Goal: Information Seeking & Learning: Learn about a topic

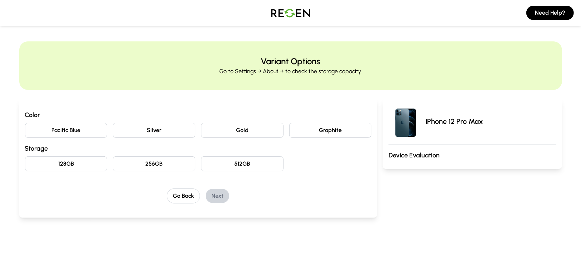
click at [296, 12] on img at bounding box center [291, 13] width 50 height 20
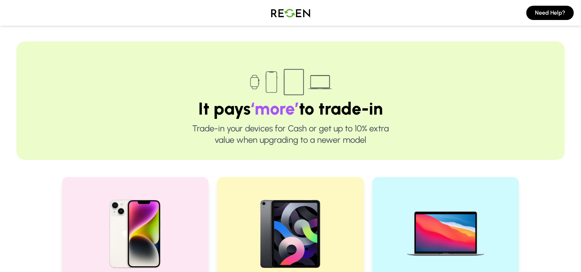
drag, startPoint x: 286, startPoint y: 150, endPoint x: 230, endPoint y: 161, distance: 57.1
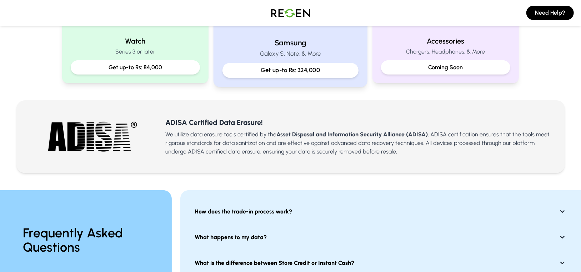
scroll to position [301, 0]
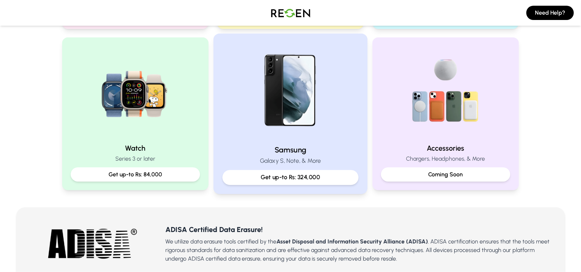
click at [279, 172] on div "Get up-to Rs: 324,000" at bounding box center [290, 177] width 136 height 15
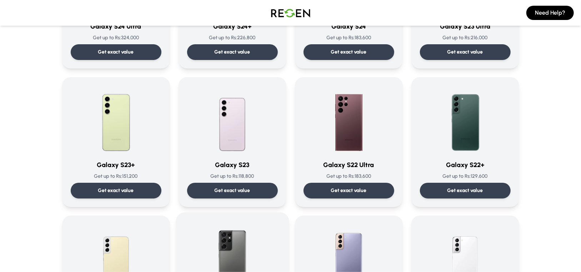
scroll to position [357, 0]
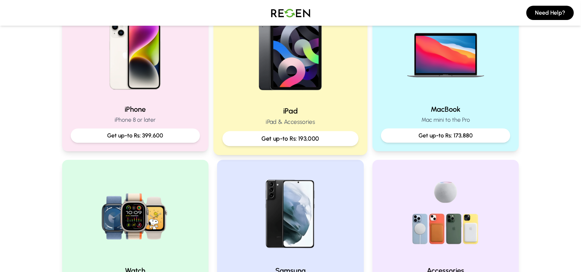
scroll to position [143, 0]
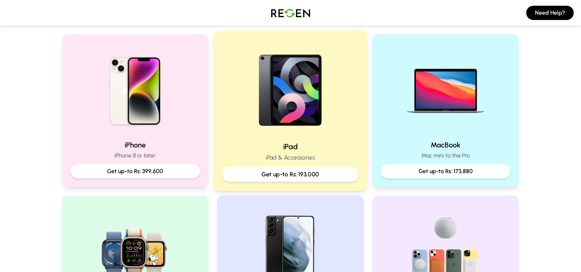
click at [301, 167] on div "Get up-to Rs: 193,000" at bounding box center [290, 174] width 136 height 15
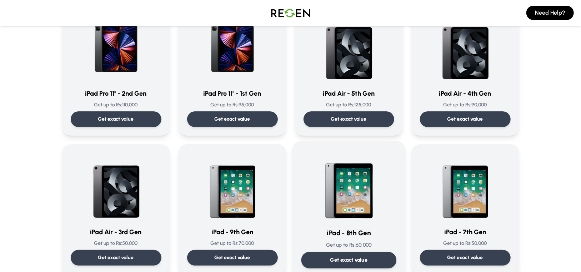
scroll to position [357, 0]
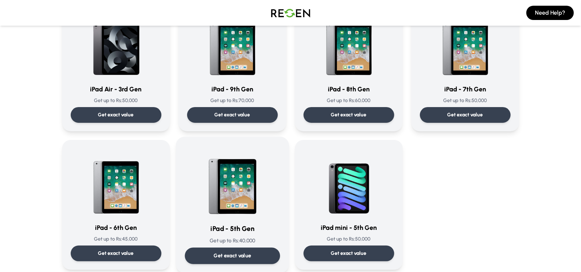
click at [221, 211] on img at bounding box center [232, 182] width 72 height 72
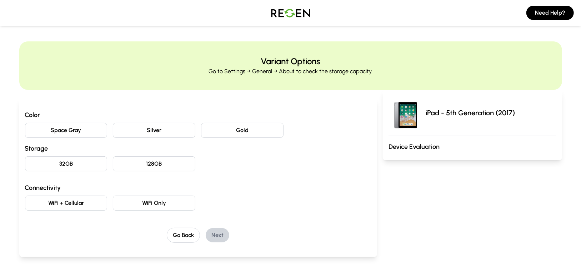
click at [89, 133] on button "Space Gray" at bounding box center [66, 130] width 82 height 15
click at [192, 175] on div "Color Space Gray Silver Gold Storage 32GB 128GB Connectivity WiFi + Cellular Wi…" at bounding box center [198, 160] width 347 height 101
click at [160, 162] on button "128GB" at bounding box center [154, 163] width 82 height 15
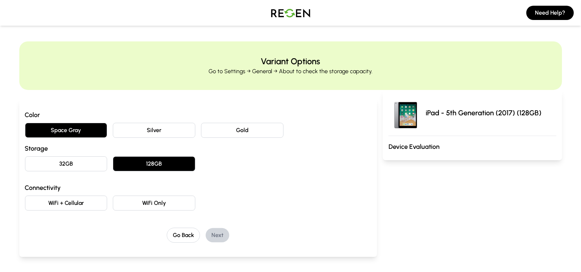
click at [164, 202] on button "WiFi Only" at bounding box center [154, 203] width 82 height 15
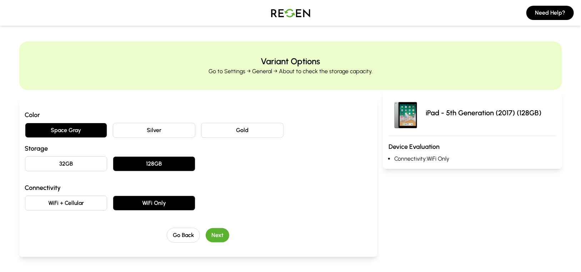
click at [76, 197] on button "WiFi + Cellular" at bounding box center [66, 203] width 82 height 15
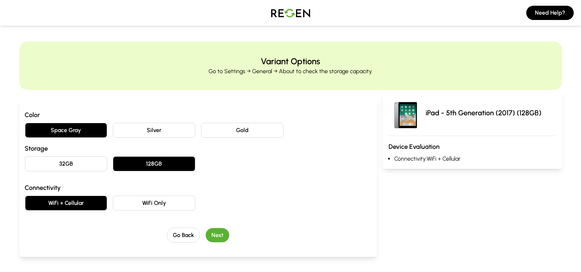
click at [220, 234] on button "Next" at bounding box center [218, 235] width 24 height 14
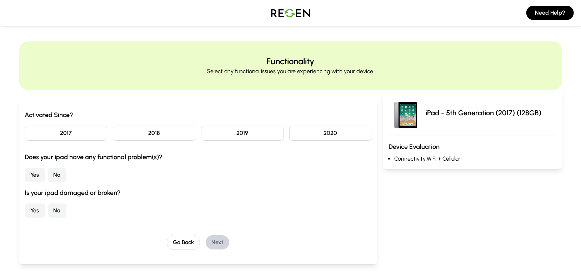
click at [289, 14] on img at bounding box center [291, 13] width 50 height 20
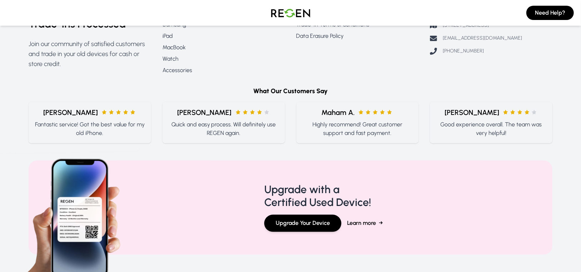
scroll to position [801, 0]
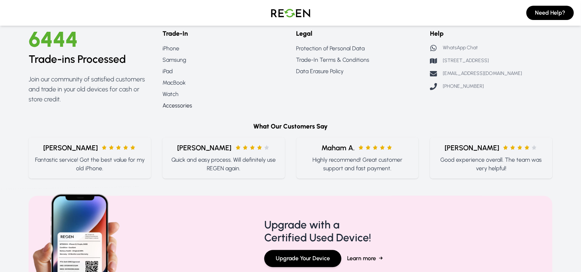
click at [171, 105] on link "Accessories" at bounding box center [223, 106] width 122 height 9
click at [182, 104] on link "Accessories" at bounding box center [223, 106] width 122 height 9
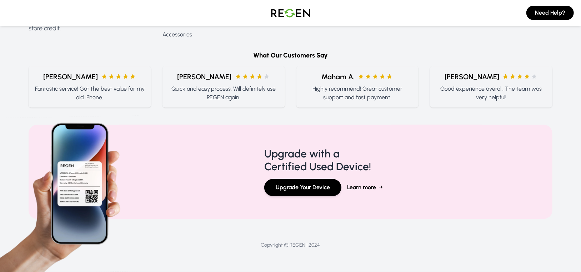
scroll to position [765, 0]
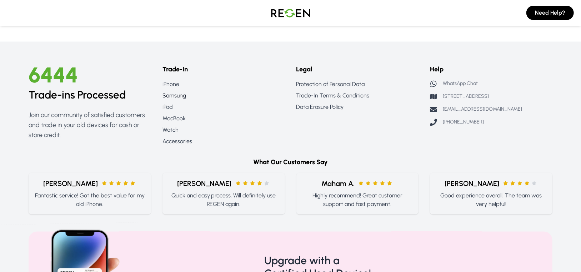
click at [169, 98] on link "Samsung" at bounding box center [223, 96] width 122 height 9
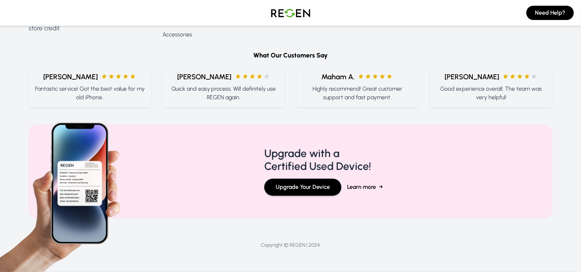
scroll to position [673, 0]
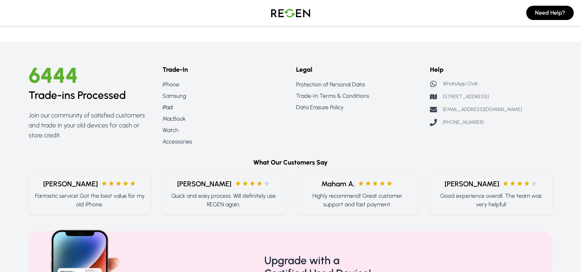
click at [170, 106] on link "iPad" at bounding box center [223, 107] width 122 height 9
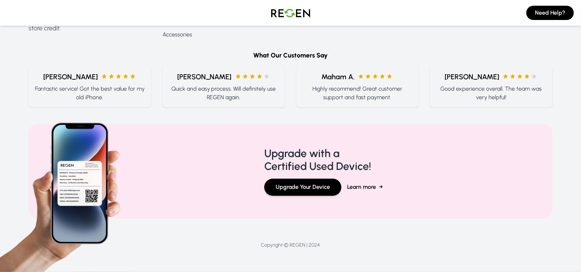
scroll to position [673, 0]
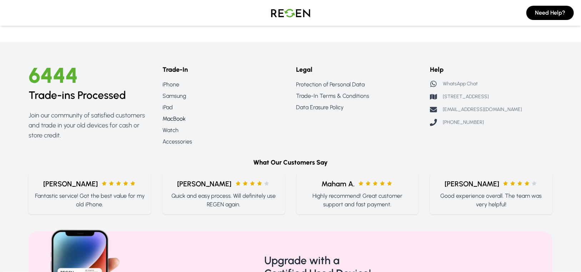
click at [175, 120] on link "MacBook" at bounding box center [223, 119] width 122 height 9
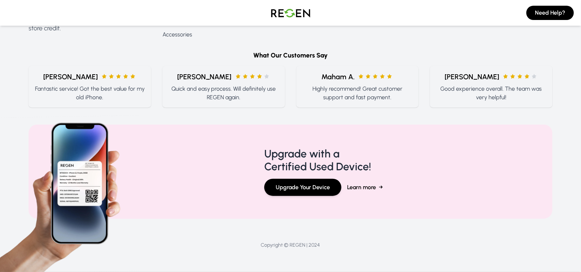
scroll to position [329, 0]
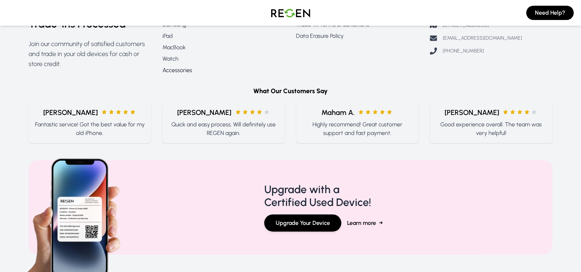
click at [179, 70] on link "Accessories" at bounding box center [223, 70] width 122 height 9
click at [178, 71] on link "Accessories" at bounding box center [223, 70] width 122 height 9
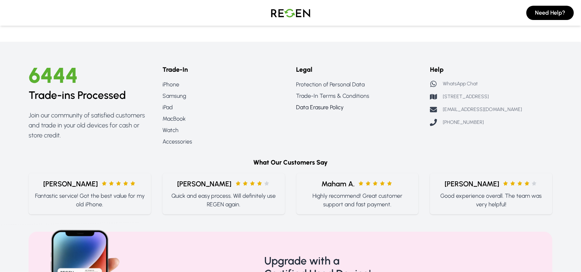
click at [315, 109] on link "Data Erasure Policy" at bounding box center [357, 107] width 122 height 9
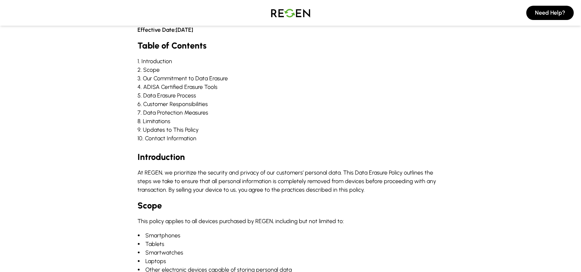
scroll to position [214, 0]
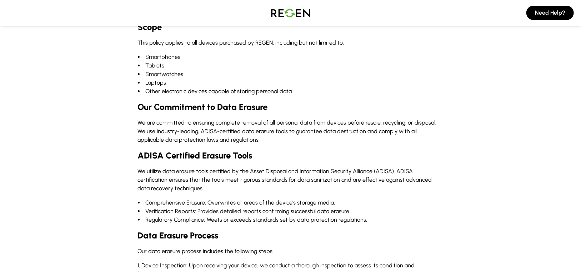
click at [297, 13] on img at bounding box center [291, 13] width 50 height 20
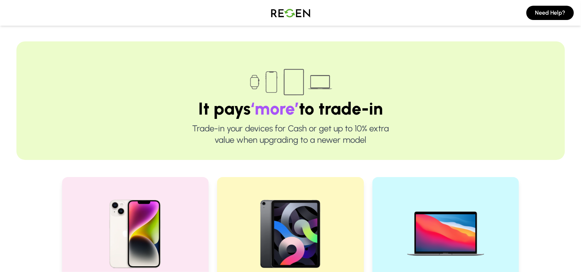
scroll to position [107, 0]
